Goal: Transaction & Acquisition: Purchase product/service

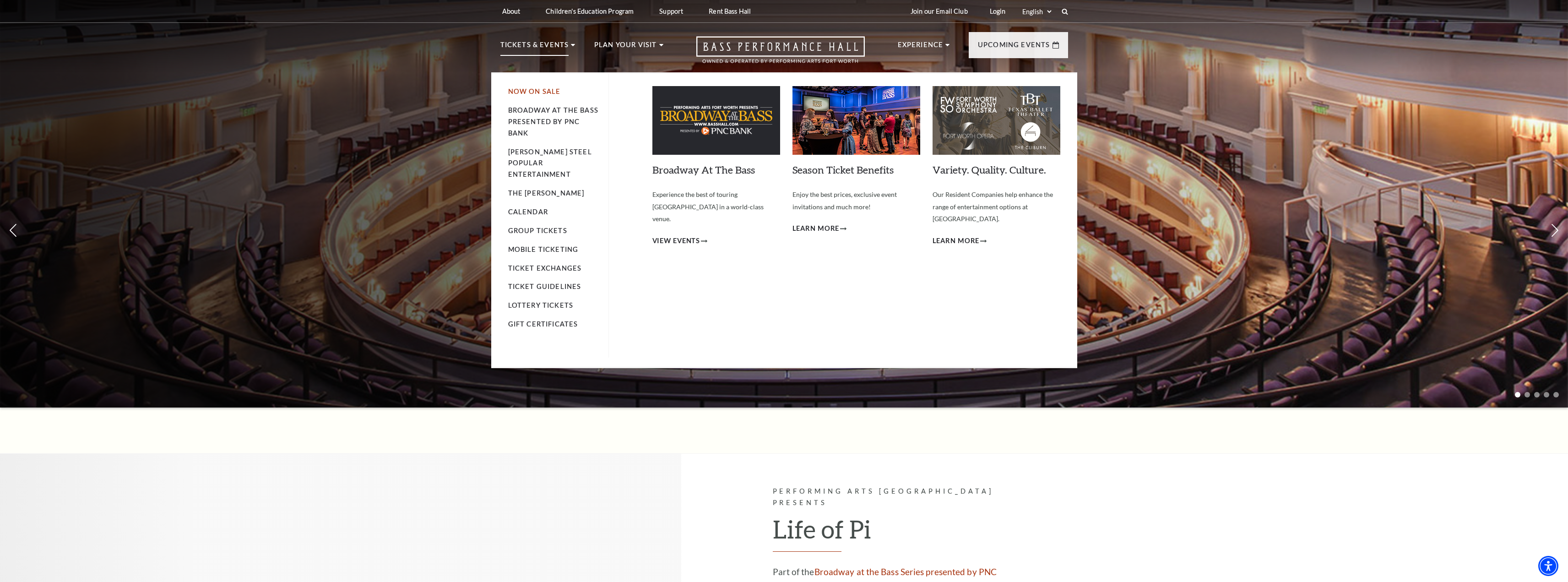
click at [549, 89] on link "Now On Sale" at bounding box center [534, 91] width 53 height 8
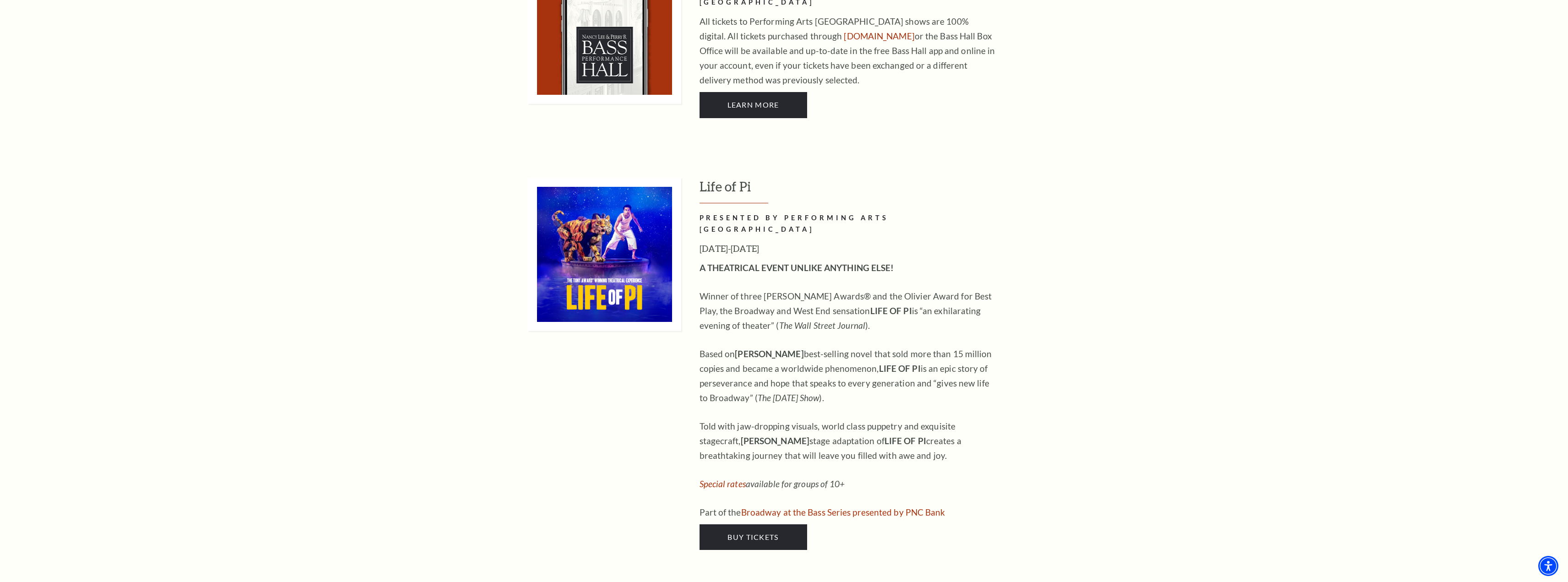
scroll to position [916, 0]
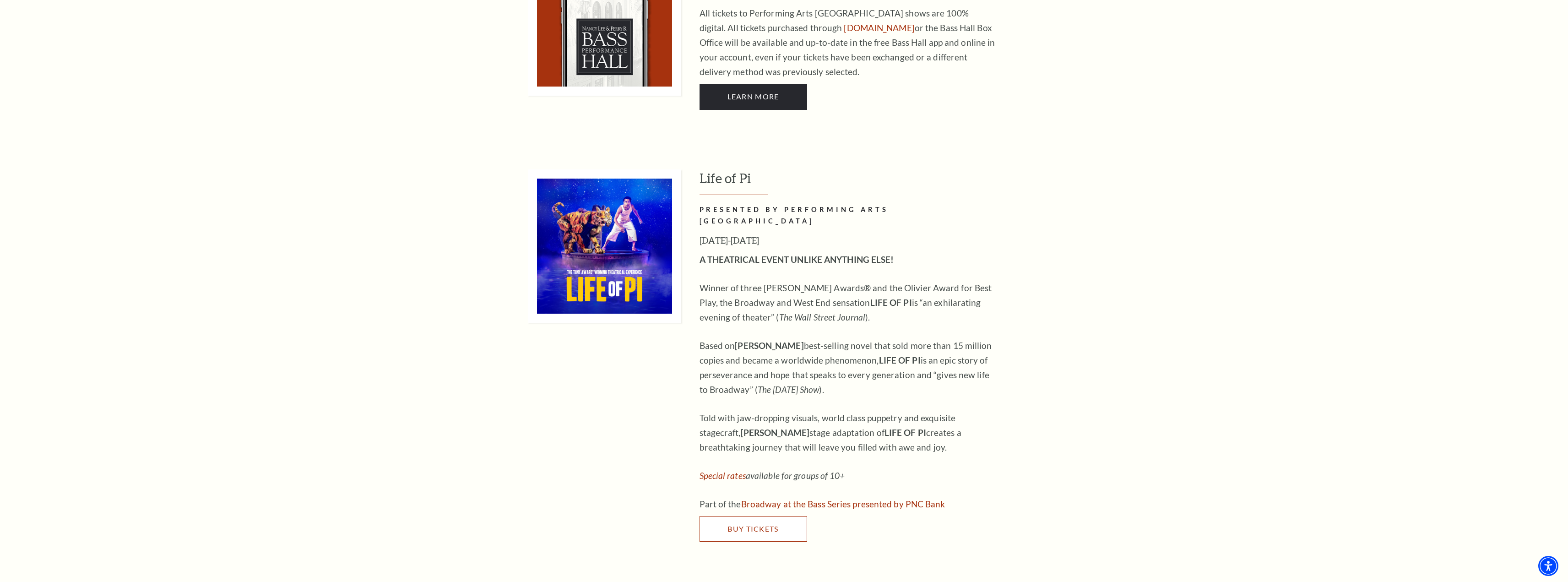
click at [753, 525] on span "Buy Tickets" at bounding box center [752, 529] width 51 height 8
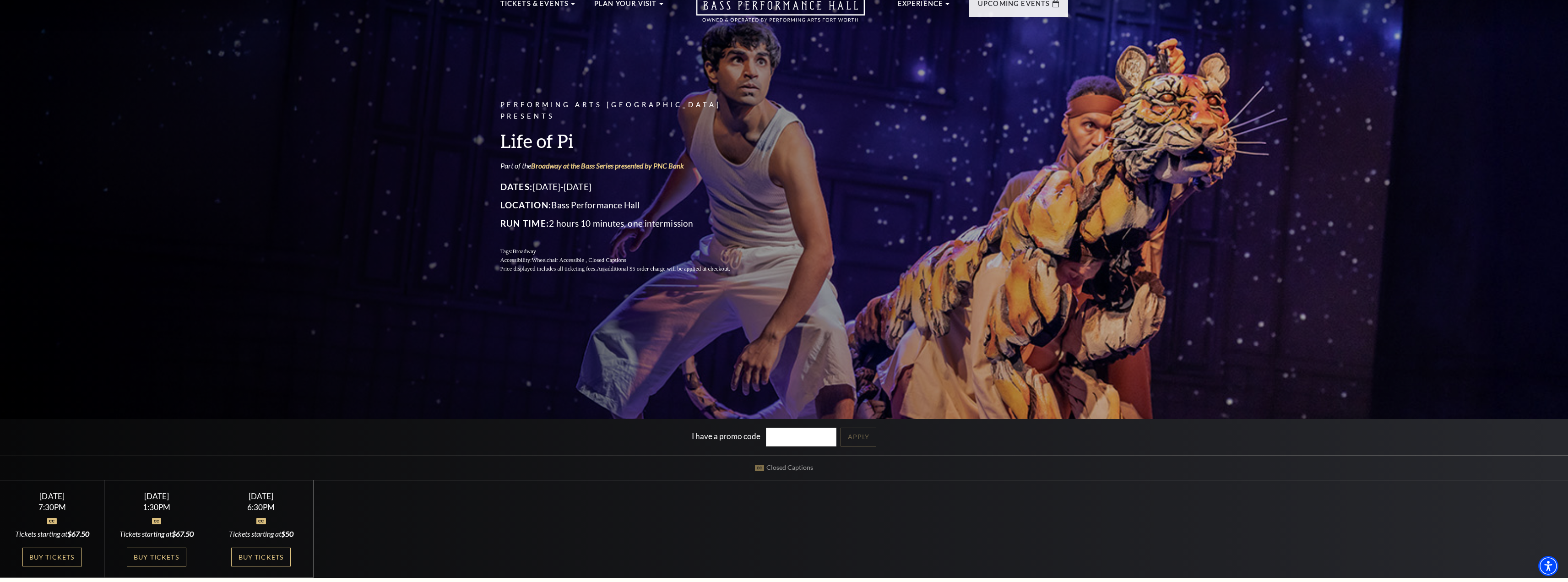
scroll to position [92, 0]
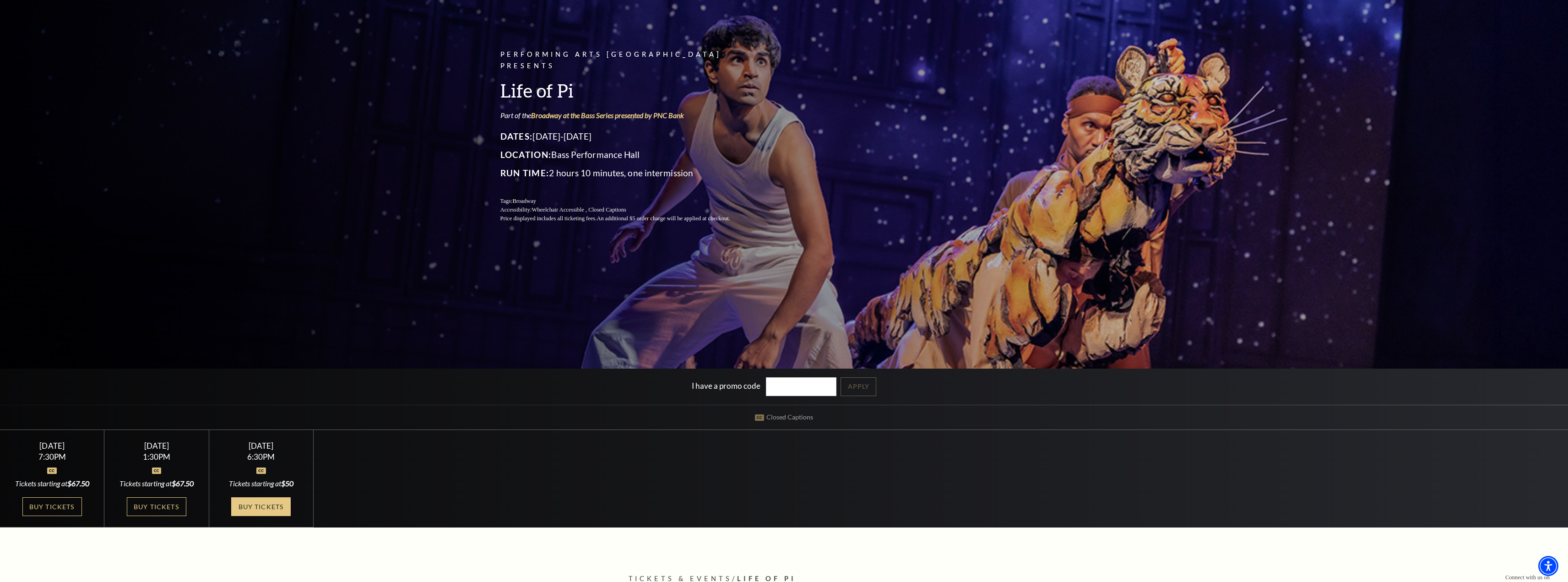
click at [245, 510] on link "Buy Tickets" at bounding box center [261, 506] width 60 height 19
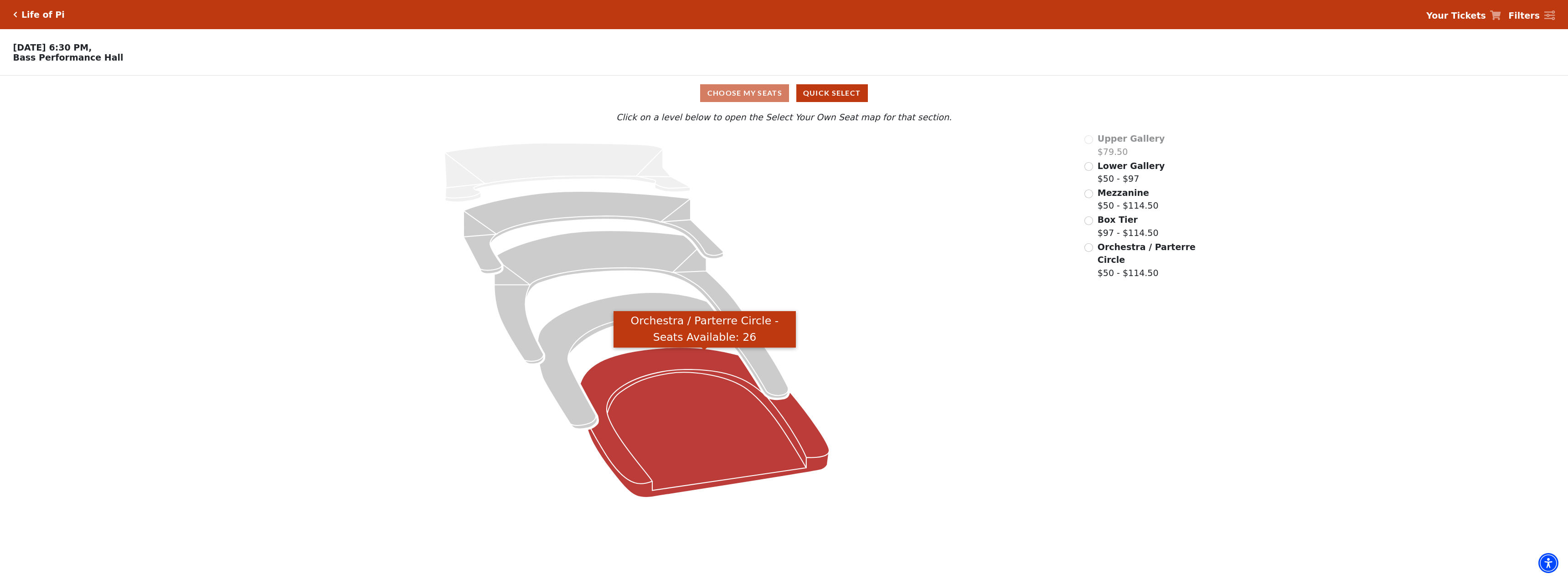
click at [640, 381] on icon "Orchestra / Parterre Circle - Seats Available: 26" at bounding box center [705, 423] width 249 height 151
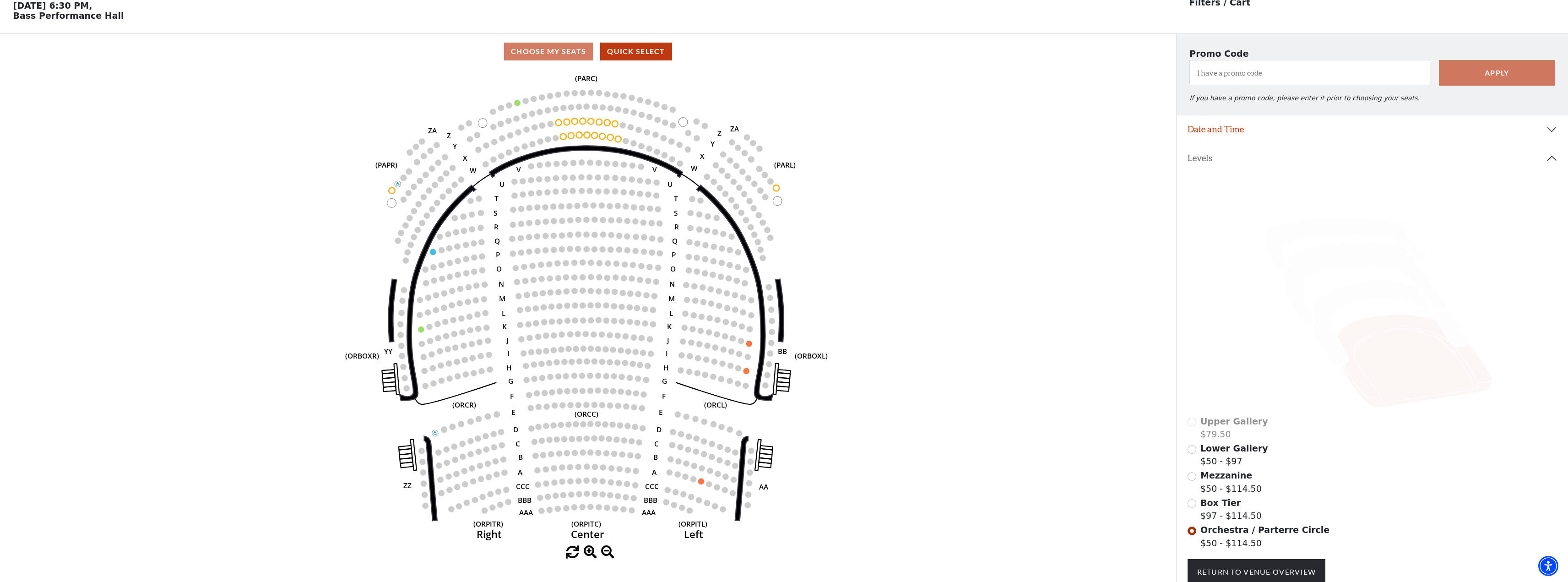
scroll to position [43, 0]
